Goal: Task Accomplishment & Management: Manage account settings

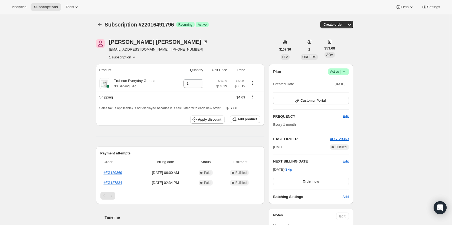
click at [348, 74] on span "Success Active |" at bounding box center [338, 71] width 21 height 6
click at [337, 90] on span "Cancel subscription" at bounding box center [339, 92] width 31 height 4
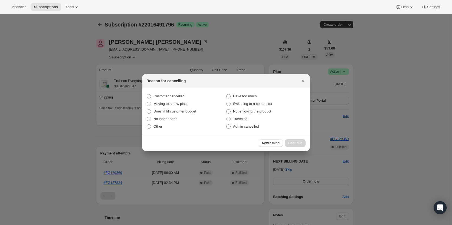
click at [182, 98] on span "Customer cancelled" at bounding box center [168, 96] width 31 height 4
click at [147, 94] on input "Customer cancelled" at bounding box center [147, 94] width 0 height 0
radio input "true"
click at [300, 147] on button "Continue" at bounding box center [295, 143] width 21 height 8
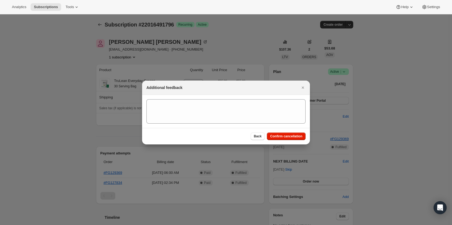
click at [293, 141] on div "Back Confirm cancellation" at bounding box center [226, 136] width 168 height 16
click at [288, 138] on span "Confirm cancellation" at bounding box center [286, 136] width 32 height 4
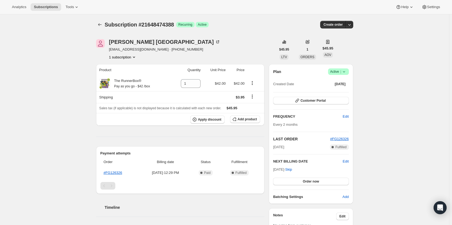
click at [349, 71] on span "Success Active |" at bounding box center [338, 71] width 21 height 6
click at [332, 91] on span "Cancel subscription" at bounding box center [339, 92] width 31 height 4
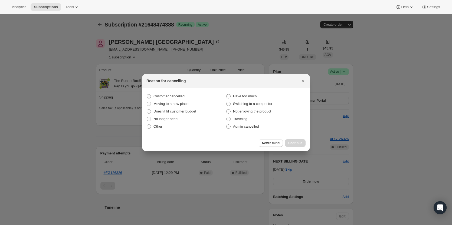
click at [155, 96] on span "Customer cancelled" at bounding box center [168, 96] width 31 height 4
click at [147, 94] on input "Customer cancelled" at bounding box center [147, 94] width 0 height 0
radio input "true"
click at [300, 143] on span "Continue" at bounding box center [295, 143] width 14 height 4
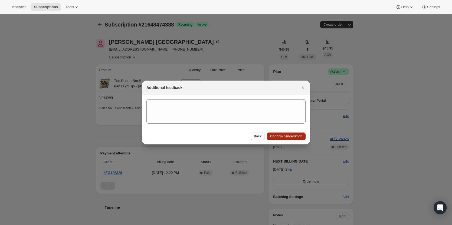
click at [296, 138] on button "Confirm cancellation" at bounding box center [286, 137] width 39 height 8
